Goal: Check status: Check status

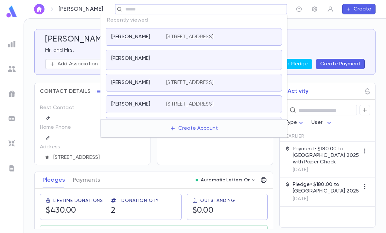
scroll to position [68, 0]
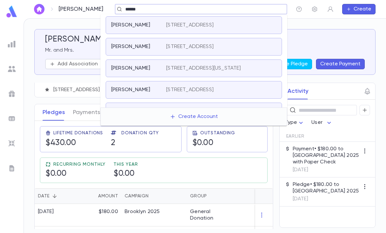
type input "******"
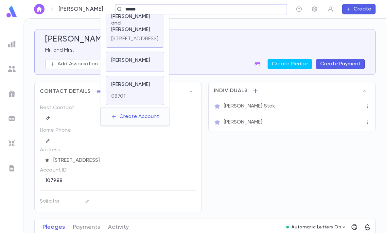
scroll to position [318, 0]
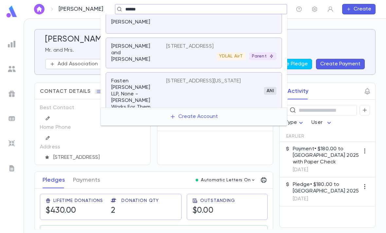
click at [189, 60] on div "YDLAL AirT Parent" at bounding box center [221, 56] width 110 height 8
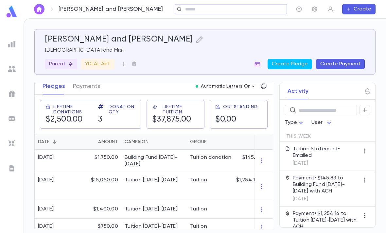
scroll to position [107, 0]
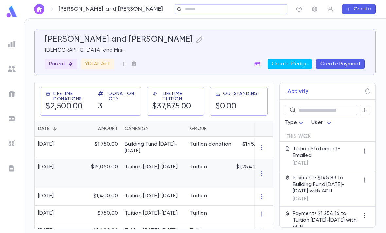
click at [191, 177] on div "Tuition" at bounding box center [211, 173] width 49 height 29
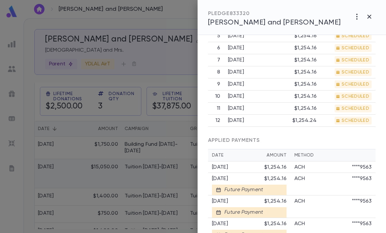
scroll to position [309, 0]
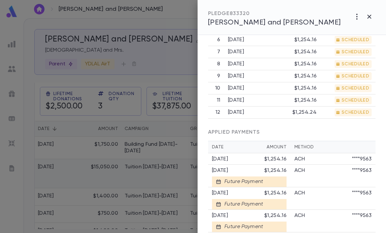
click at [358, 15] on icon "button" at bounding box center [357, 17] width 8 height 8
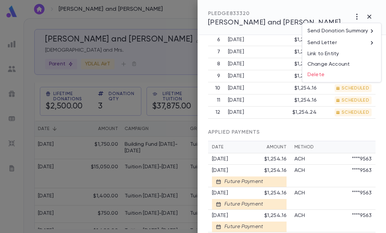
click at [341, 111] on div at bounding box center [193, 116] width 386 height 233
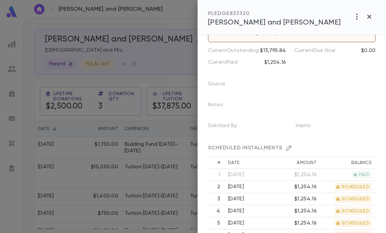
scroll to position [114, 0]
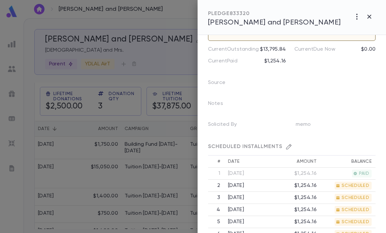
click at [281, 151] on div "SCHEDULED INSTALLMENTS" at bounding box center [292, 144] width 168 height 23
click at [286, 145] on icon "button" at bounding box center [289, 147] width 7 height 7
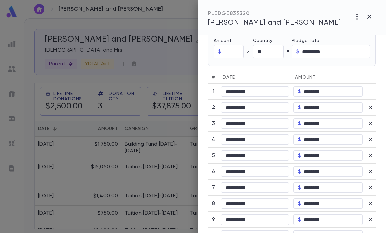
scroll to position [269, 0]
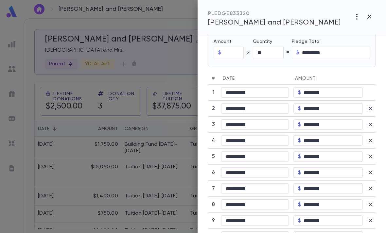
click at [369, 17] on icon "button" at bounding box center [370, 17] width 8 height 8
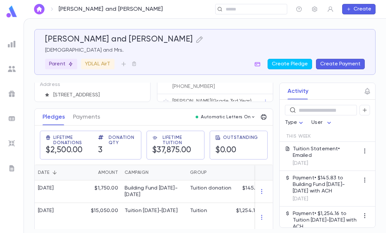
scroll to position [45, 0]
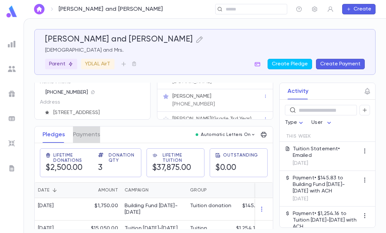
click at [94, 132] on button "Payments" at bounding box center [86, 135] width 27 height 16
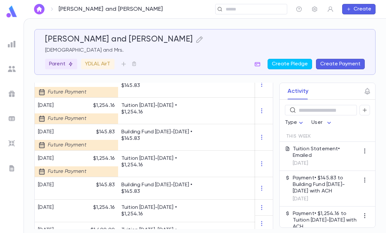
scroll to position [646, 0]
click at [264, 165] on icon "button" at bounding box center [262, 164] width 7 height 7
click at [205, 184] on div at bounding box center [193, 116] width 386 height 233
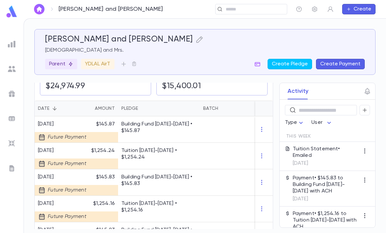
scroll to position [142, 0]
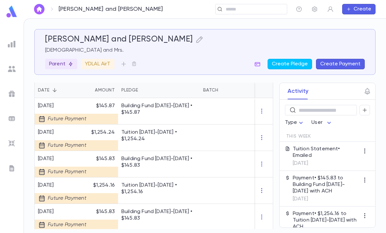
click at [154, 137] on div "Tuition [DATE]-[DATE] • $1,254.24" at bounding box center [159, 138] width 82 height 27
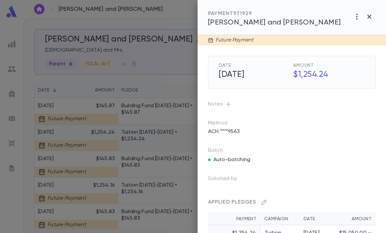
click at [373, 11] on button "button" at bounding box center [369, 16] width 12 height 12
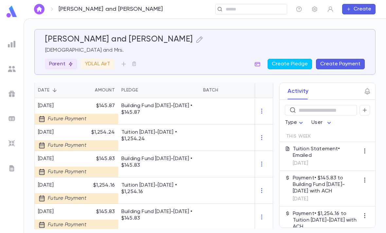
click at [15, 6] on img at bounding box center [11, 11] width 13 height 13
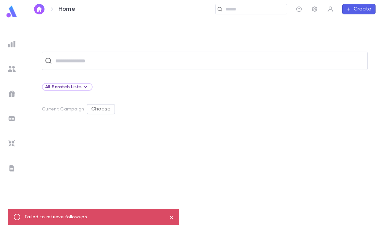
click at [15, 8] on img at bounding box center [11, 11] width 13 height 13
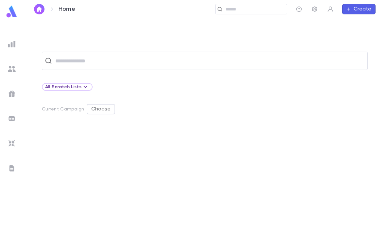
click at [81, 86] on icon at bounding box center [85, 87] width 8 height 8
click at [152, 94] on div at bounding box center [193, 116] width 386 height 233
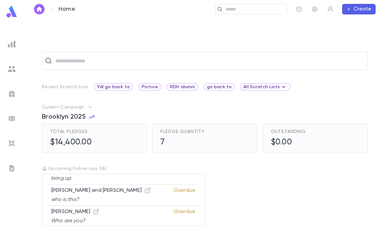
scroll to position [19, 0]
